Goal: Task Accomplishment & Management: Complete application form

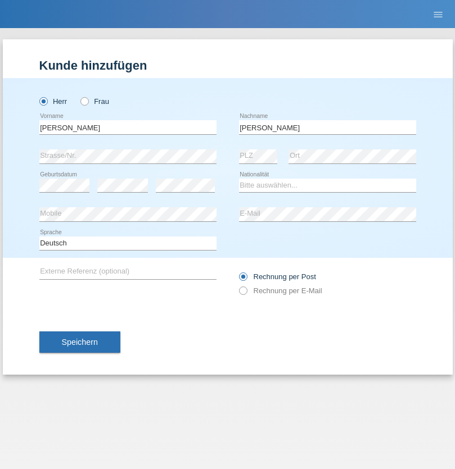
type input "[PERSON_NAME]"
select select "CH"
select select "en"
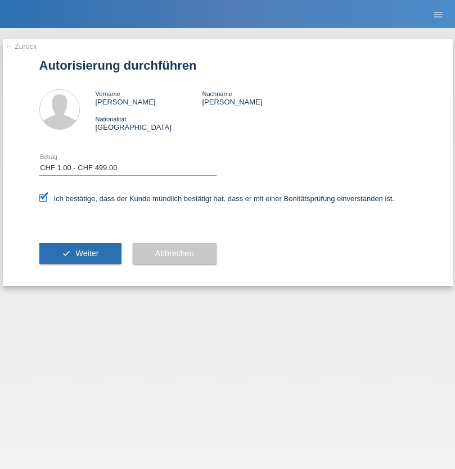
select select "1"
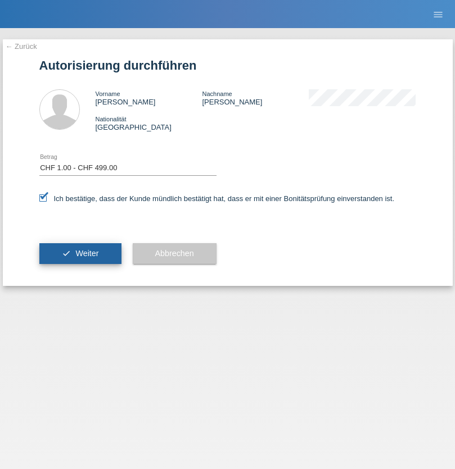
click at [80, 253] on span "Weiter" at bounding box center [86, 253] width 23 height 9
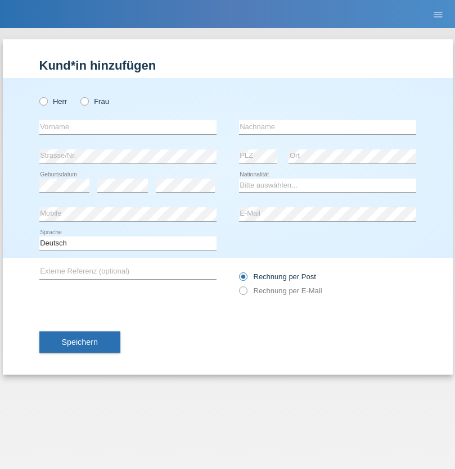
radio input "true"
click at [128, 127] on input "text" at bounding box center [127, 127] width 177 height 14
type input "Jakulan Seenivasagam"
click at [327, 127] on input "text" at bounding box center [327, 127] width 177 height 14
type input "Seenivasagam"
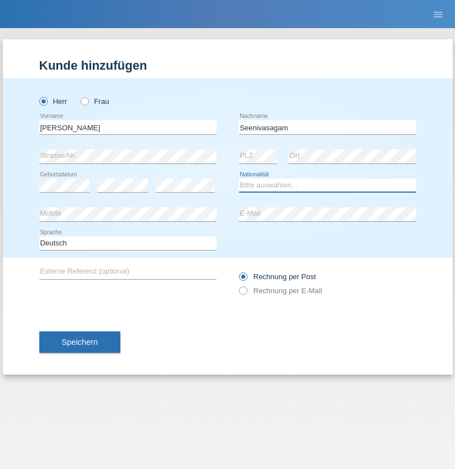
select select "LK"
select select "C"
select select "03"
select select "08"
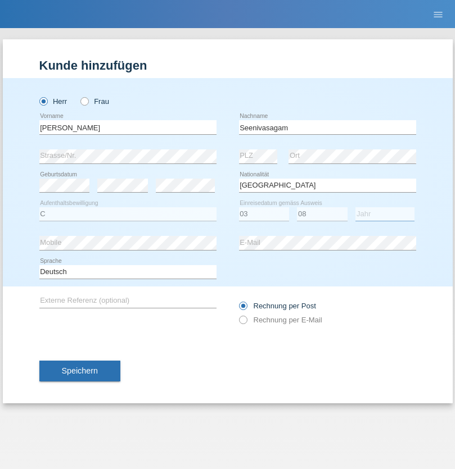
select select "2009"
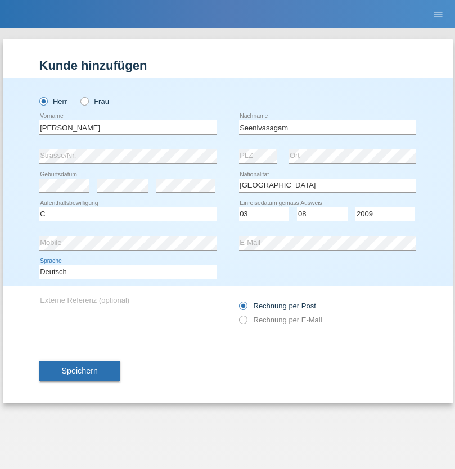
select select "en"
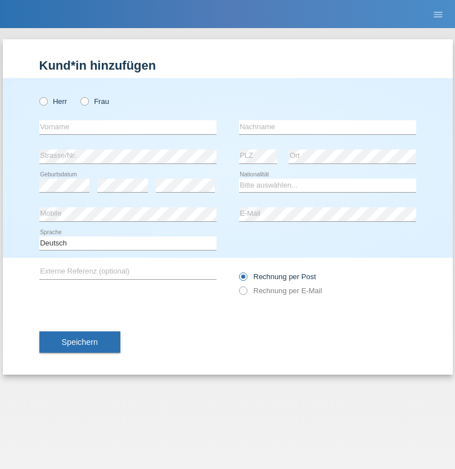
radio input "true"
click at [128, 127] on input "text" at bounding box center [127, 127] width 177 height 14
type input "Agron"
click at [327, 127] on input "text" at bounding box center [327, 127] width 177 height 14
type input "Abazi"
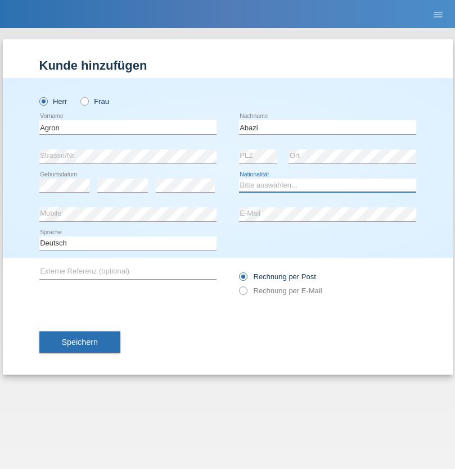
select select "CH"
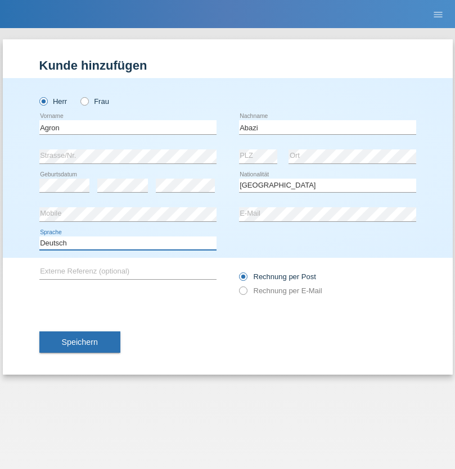
select select "en"
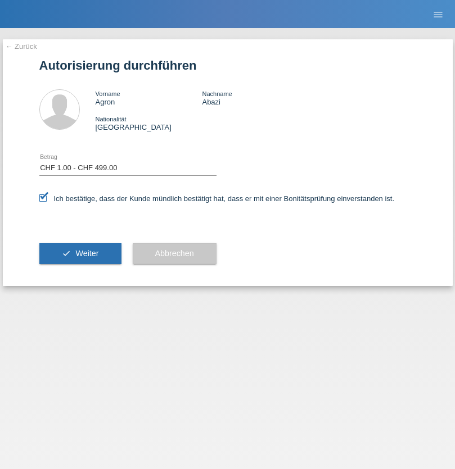
select select "1"
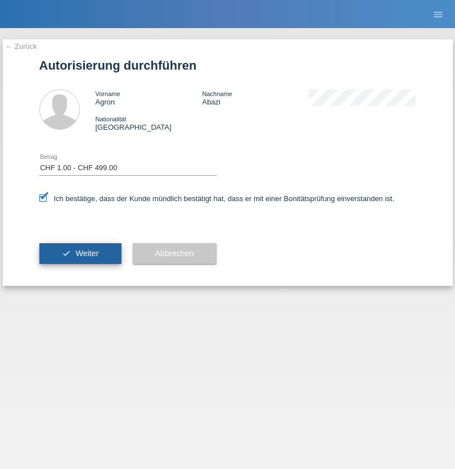
click at [80, 253] on span "Weiter" at bounding box center [86, 253] width 23 height 9
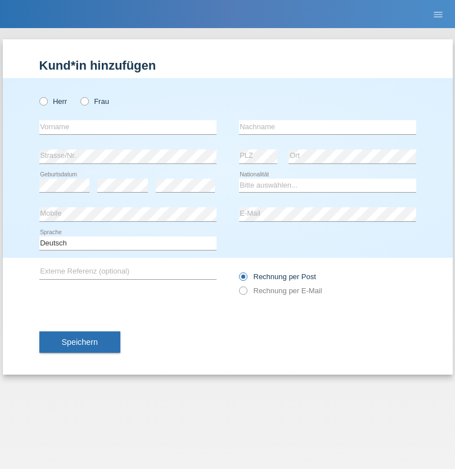
radio input "true"
click at [128, 127] on input "text" at bounding box center [127, 127] width 177 height 14
type input "[PERSON_NAME]"
click at [327, 127] on input "text" at bounding box center [327, 127] width 177 height 14
type input "Katic"
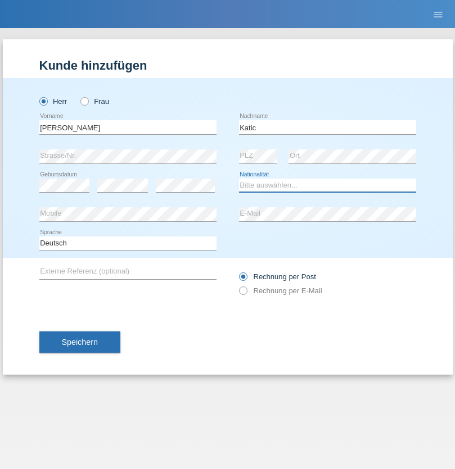
select select "HR"
select select "C"
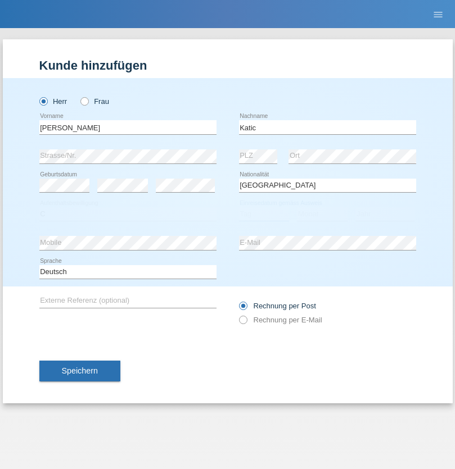
select select "23"
select select "03"
select select "2014"
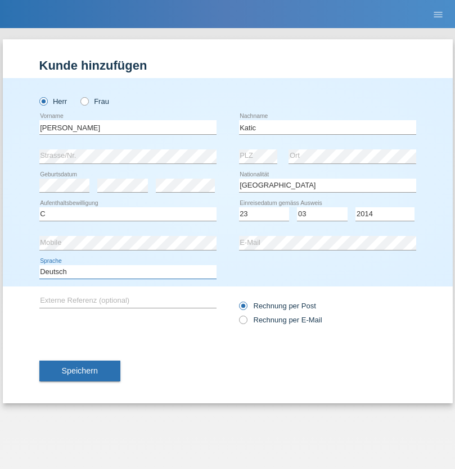
select select "en"
